Goal: Task Accomplishment & Management: Complete application form

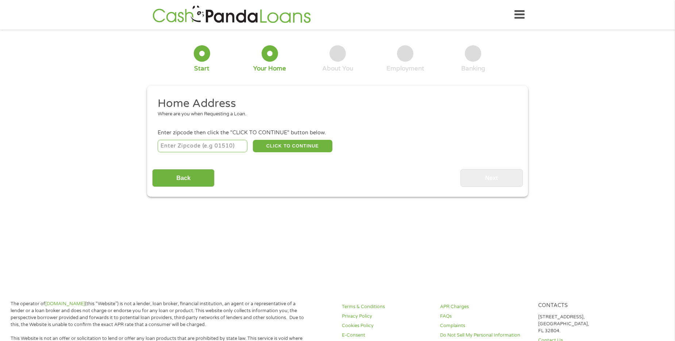
click at [197, 147] on input "number" at bounding box center [203, 146] width 90 height 12
type input "32825"
click at [304, 146] on button "CLICK TO CONTINUE" at bounding box center [293, 146] width 80 height 12
type input "32825"
type input "Orlando"
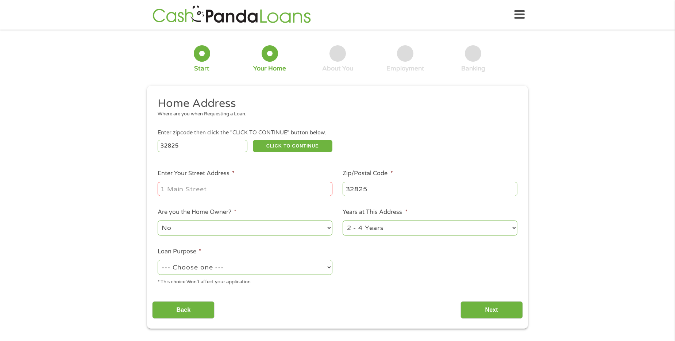
click at [228, 188] on input "Enter Your Street Address *" at bounding box center [245, 189] width 175 height 14
type input ", [STREET_ADDRESS][PERSON_NAME]"
click at [208, 229] on select "No Yes" at bounding box center [245, 227] width 175 height 15
select select "yes"
click at [158, 220] on select "No Yes" at bounding box center [245, 227] width 175 height 15
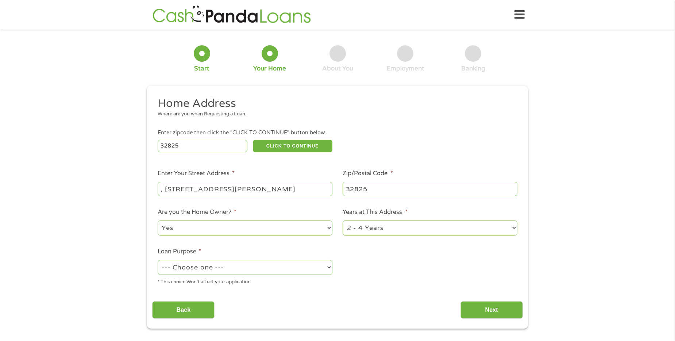
click at [397, 227] on select "1 Year or less 1 - 2 Years 2 - 4 Years Over 4 Years" at bounding box center [430, 227] width 175 height 15
select select "60months"
click at [343, 220] on select "1 Year or less 1 - 2 Years 2 - 4 Years Over 4 Years" at bounding box center [430, 227] width 175 height 15
click at [267, 269] on select "--- Choose one --- Pay Bills Debt Consolidation Home Improvement Major Purchase…" at bounding box center [245, 267] width 175 height 15
select select "other"
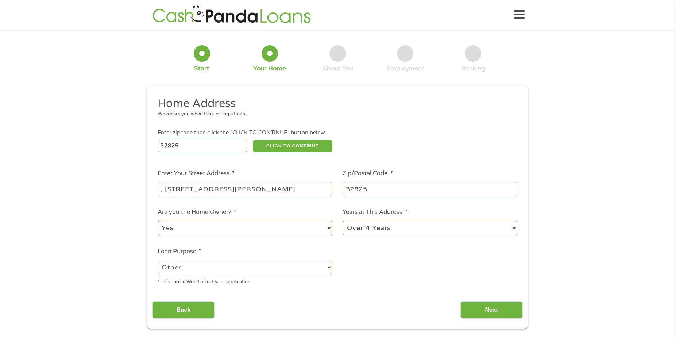
click at [158, 260] on select "--- Choose one --- Pay Bills Debt Consolidation Home Improvement Major Purchase…" at bounding box center [245, 267] width 175 height 15
click at [501, 308] on input "Next" at bounding box center [491, 310] width 62 height 18
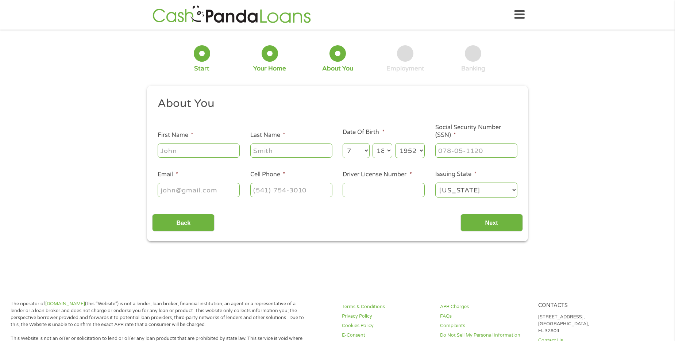
scroll to position [3, 3]
click at [181, 151] on input "First Name *" at bounding box center [199, 150] width 82 height 14
type input "[PERSON_NAME]"
type input "[EMAIL_ADDRESS][DOMAIN_NAME]"
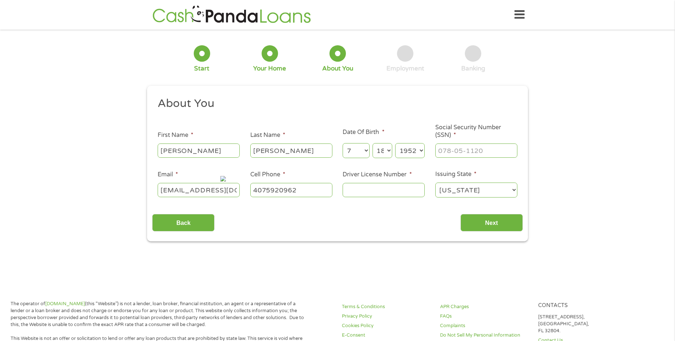
type input "[PHONE_NUMBER]"
click at [464, 149] on input "___-__-____" at bounding box center [476, 150] width 82 height 14
click at [445, 148] on input "___-__-____" at bounding box center [476, 150] width 82 height 14
click at [437, 151] on input "___-__-____" at bounding box center [476, 150] width 82 height 14
type input "437-86-2991"
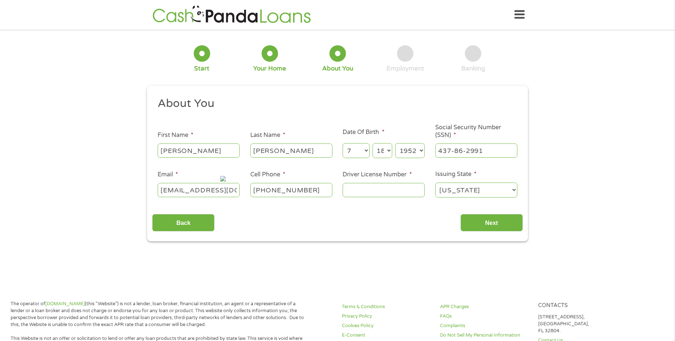
click at [383, 189] on input "Driver License Number *" at bounding box center [384, 190] width 82 height 14
type input "J375-644-70-000-0"
click at [490, 221] on input "Next" at bounding box center [491, 223] width 62 height 18
click at [480, 221] on input "Next" at bounding box center [491, 223] width 62 height 18
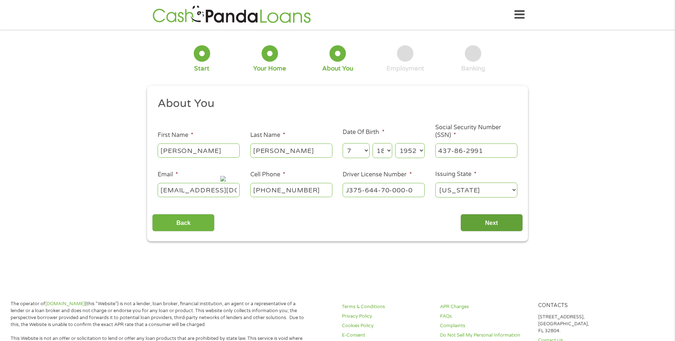
click at [487, 221] on input "Next" at bounding box center [491, 223] width 62 height 18
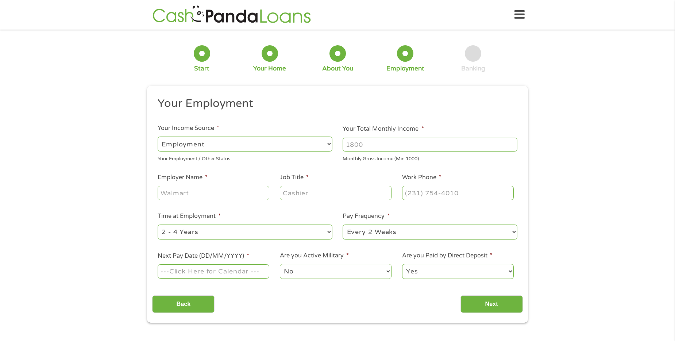
scroll to position [3, 3]
click at [209, 142] on select "--- Choose one --- Employment [DEMOGRAPHIC_DATA] Benefits" at bounding box center [245, 143] width 175 height 15
select select "benefits"
click at [158, 136] on select "--- Choose one --- Employment [DEMOGRAPHIC_DATA] Benefits" at bounding box center [245, 143] width 175 height 15
type input "Other"
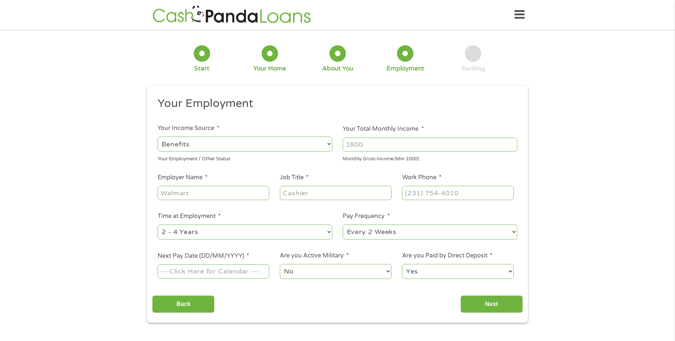
type input "[PHONE_NUMBER]"
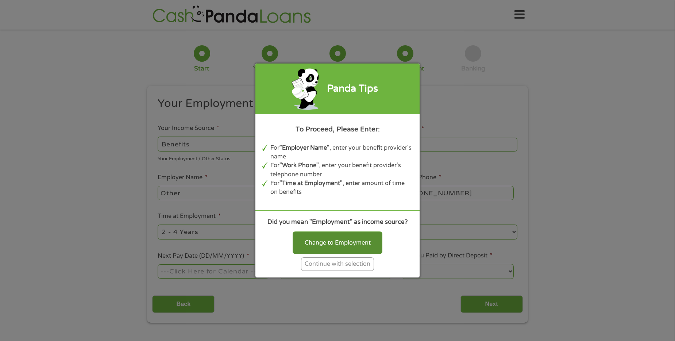
click at [329, 240] on div "Change to Employment" at bounding box center [338, 242] width 90 height 23
select select "fullTime"
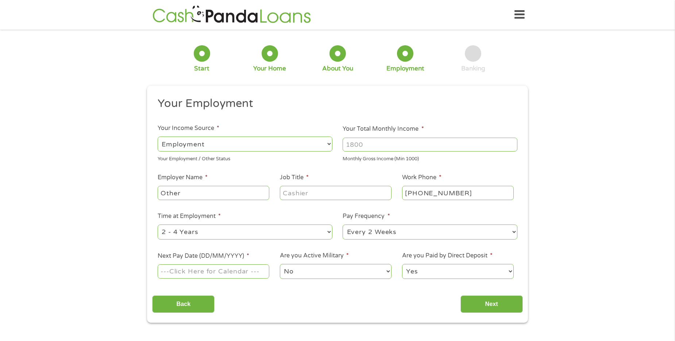
click at [366, 145] on input "Your Total Monthly Income *" at bounding box center [430, 145] width 175 height 14
type input "5400"
click at [222, 196] on input "Other" at bounding box center [214, 193] width 112 height 14
drag, startPoint x: 185, startPoint y: 191, endPoint x: 154, endPoint y: 193, distance: 31.1
click at [154, 193] on li "Employer Name * Other" at bounding box center [213, 187] width 122 height 28
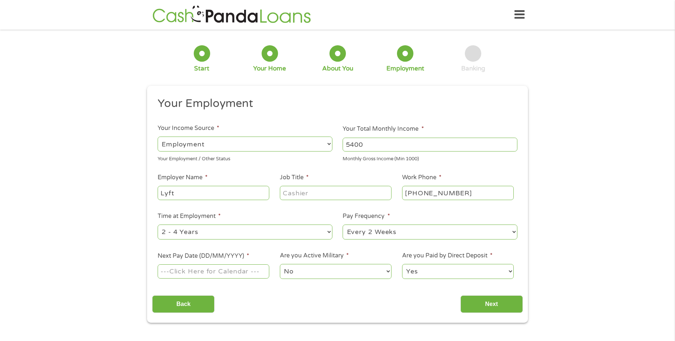
type input "Lyft"
drag, startPoint x: 343, startPoint y: 192, endPoint x: 335, endPoint y: 193, distance: 7.8
click at [340, 192] on input "Job Title *" at bounding box center [336, 193] width 112 height 14
type input "Driver"
click at [327, 230] on select "--- Choose one --- 1 Year or less 1 - 2 Years 2 - 4 Years Over 4 Years" at bounding box center [245, 231] width 175 height 15
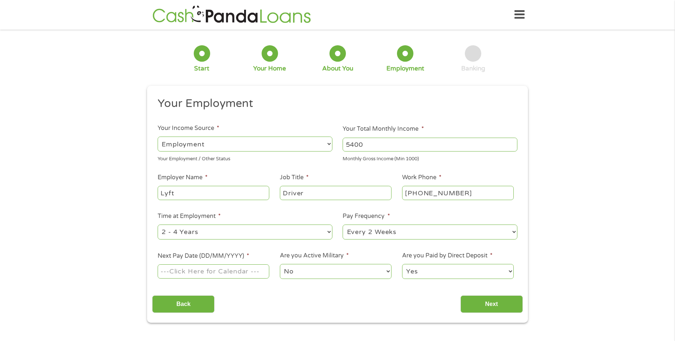
select select "60months"
click at [158, 224] on select "--- Choose one --- 1 Year or less 1 - 2 Years 2 - 4 Years Over 4 Years" at bounding box center [245, 231] width 175 height 15
click at [514, 231] on select "--- Choose one --- Every 2 Weeks Every Week Monthly Semi-Monthly" at bounding box center [430, 231] width 175 height 15
select select "monthly"
click at [343, 224] on select "--- Choose one --- Every 2 Weeks Every Week Monthly Semi-Monthly" at bounding box center [430, 231] width 175 height 15
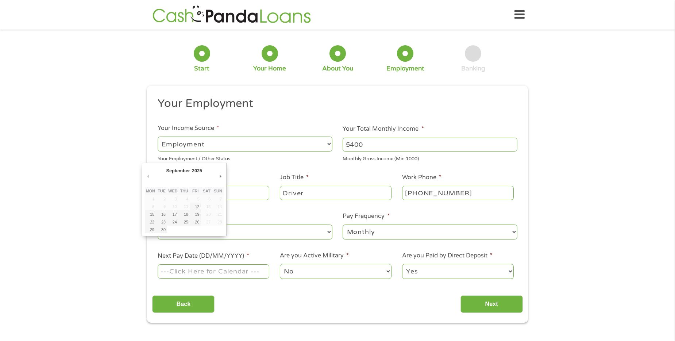
click at [186, 272] on input "Next Pay Date (DD/MM/YYYY) *" at bounding box center [214, 271] width 112 height 14
type input "[DATE]"
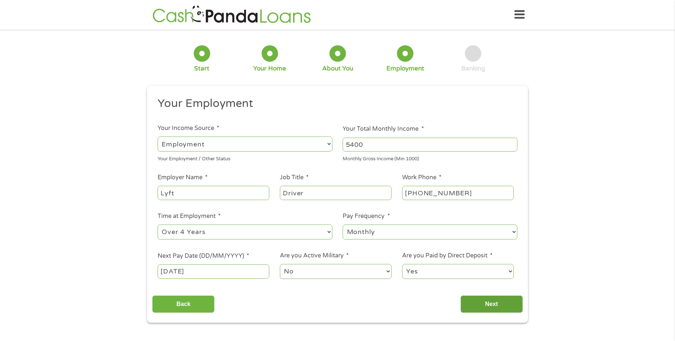
click at [493, 304] on input "Next" at bounding box center [491, 304] width 62 height 18
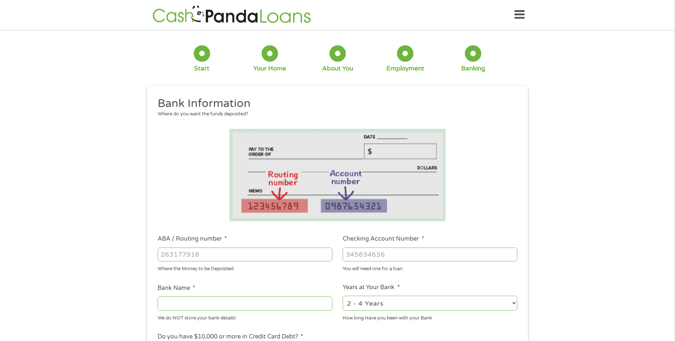
click at [202, 259] on input "ABA / Routing number *" at bounding box center [245, 254] width 175 height 14
type input "256074974"
type input "NAVY FEDERAL CREDIT UNION"
type input "256074974"
click at [361, 256] on input "Checking Account Number *" at bounding box center [430, 254] width 175 height 14
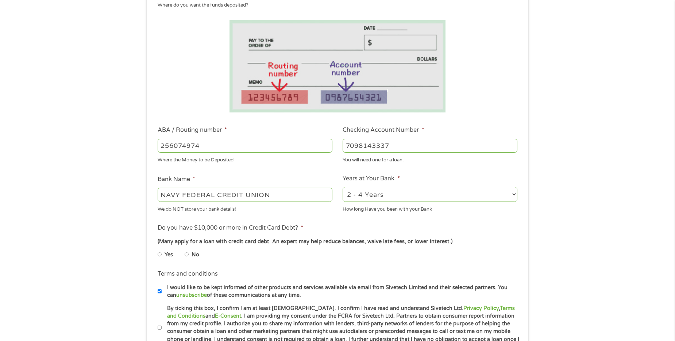
scroll to position [109, 0]
type input "7098143337"
click at [515, 192] on select "2 - 4 Years 6 - 12 Months 1 - 2 Years Over 4 Years" at bounding box center [430, 193] width 175 height 15
select select "60months"
click at [343, 186] on select "2 - 4 Years 6 - 12 Months 1 - 2 Years Over 4 Years" at bounding box center [430, 193] width 175 height 15
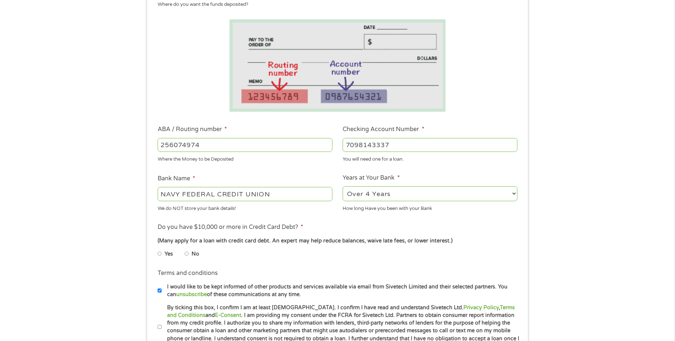
click at [186, 253] on input "No" at bounding box center [187, 254] width 4 height 12
radio input "true"
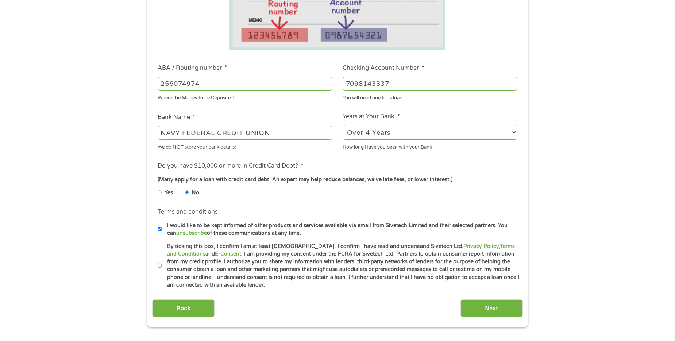
scroll to position [182, 0]
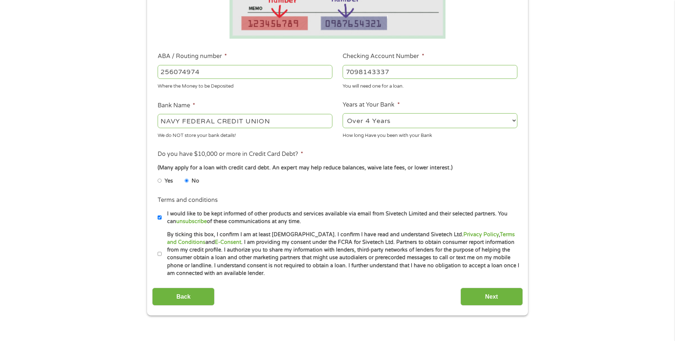
click at [160, 255] on input "By ticking this box, I confirm I am at least [DEMOGRAPHIC_DATA]. I confirm I ha…" at bounding box center [160, 254] width 4 height 12
checkbox input "true"
click at [492, 296] on input "Next" at bounding box center [491, 296] width 62 height 18
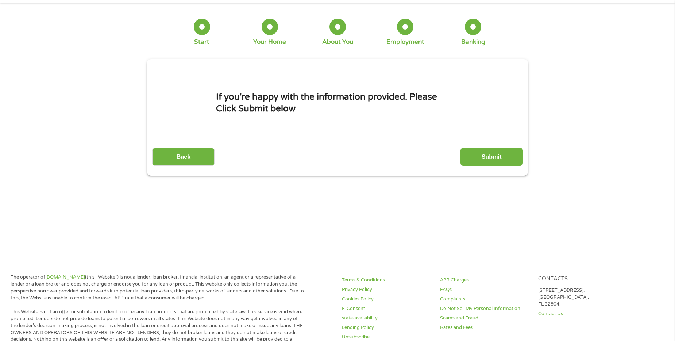
scroll to position [0, 0]
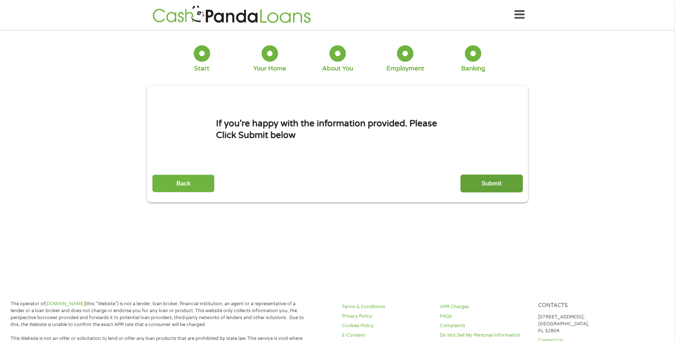
click at [490, 188] on input "Submit" at bounding box center [491, 183] width 62 height 18
